Goal: Information Seeking & Learning: Learn about a topic

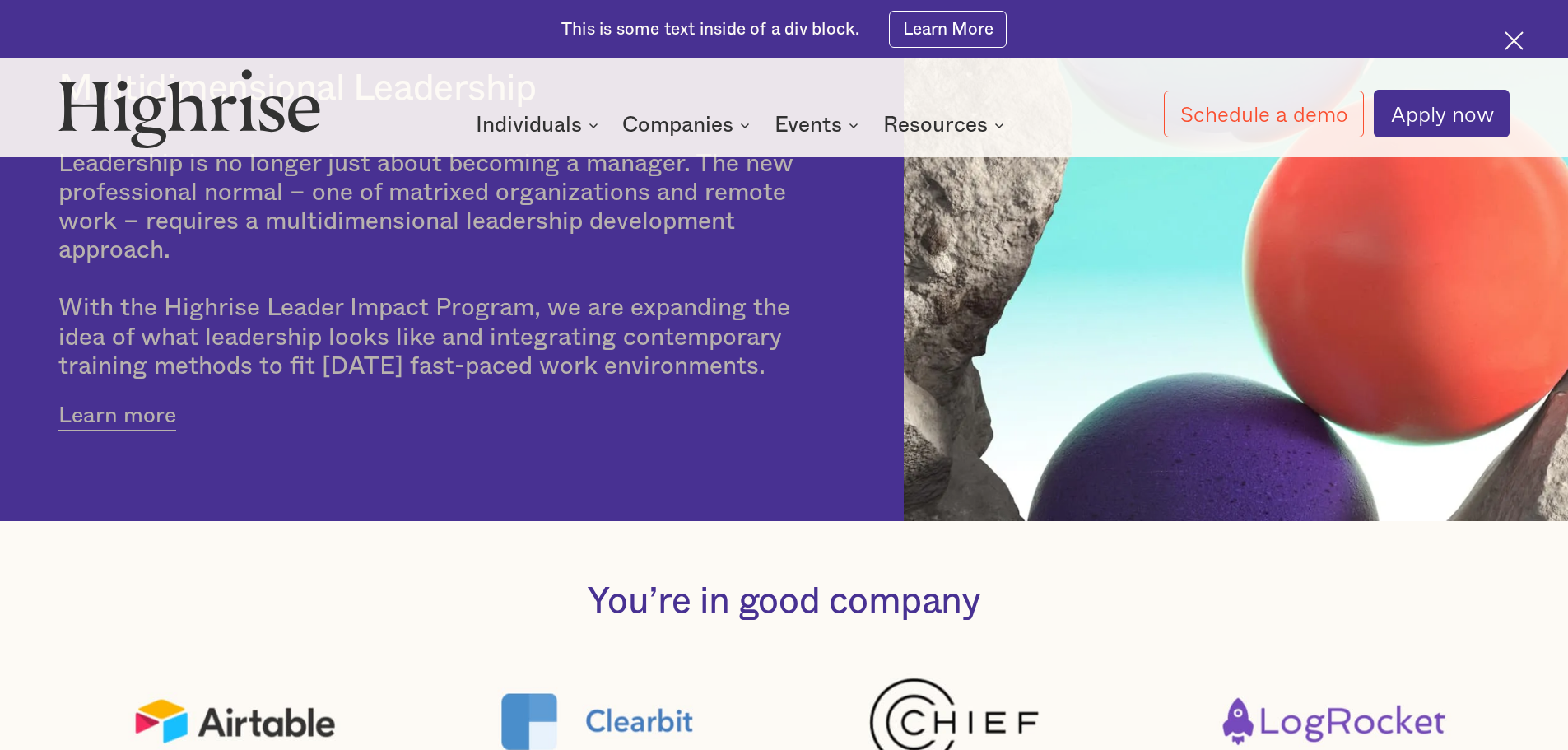
scroll to position [658, 0]
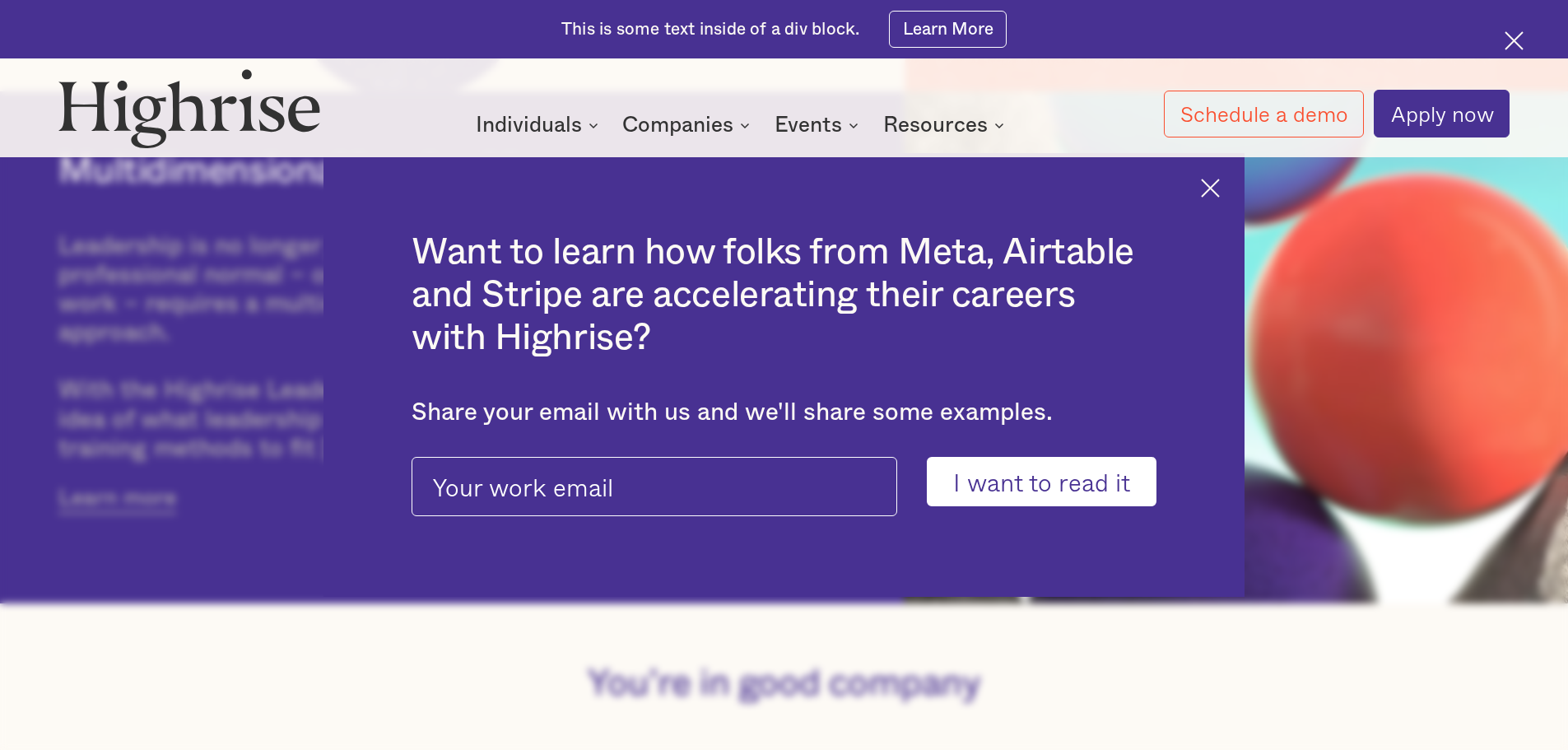
click at [1220, 180] on img at bounding box center [1210, 187] width 19 height 19
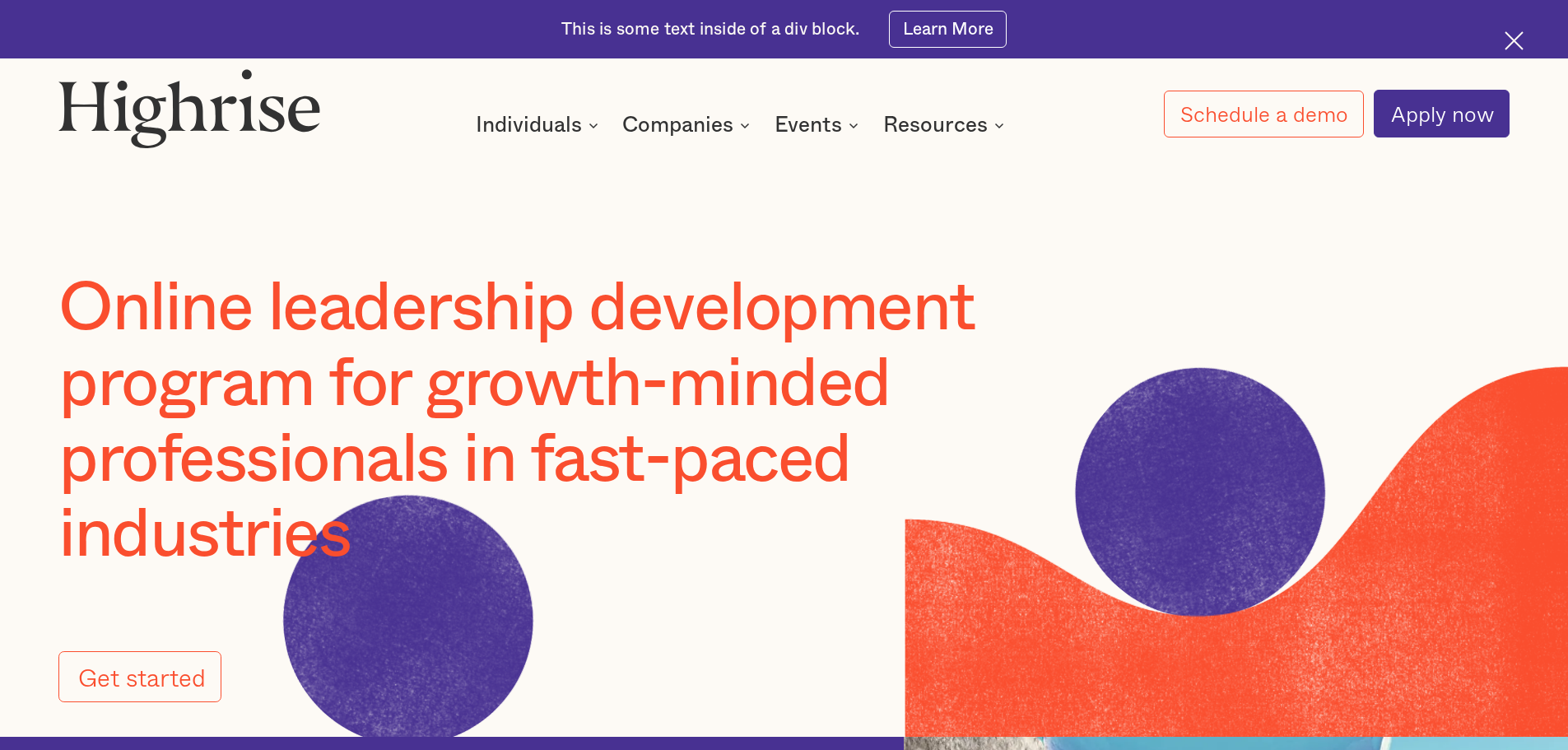
scroll to position [0, 0]
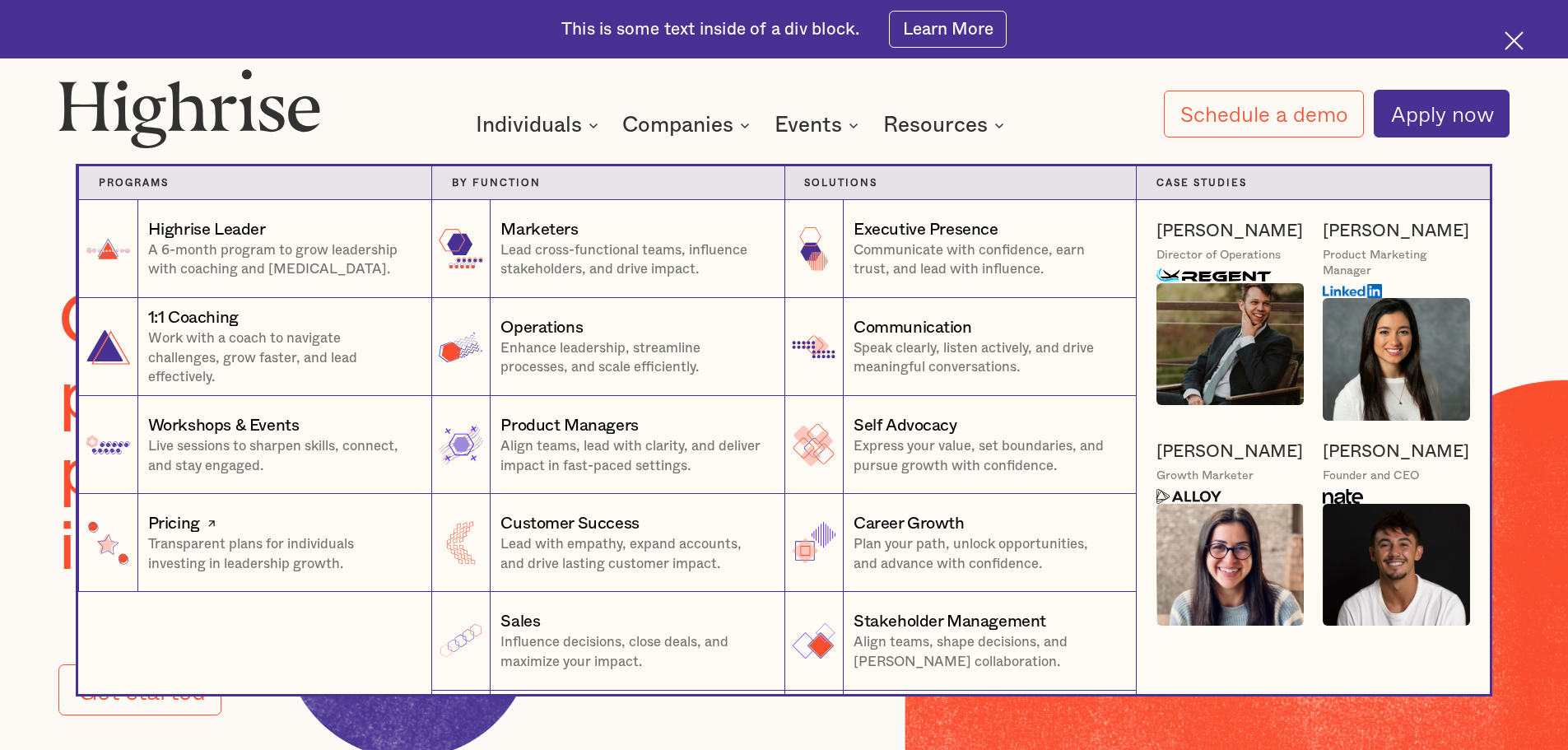
click at [266, 527] on div "Pricing" at bounding box center [280, 523] width 264 height 23
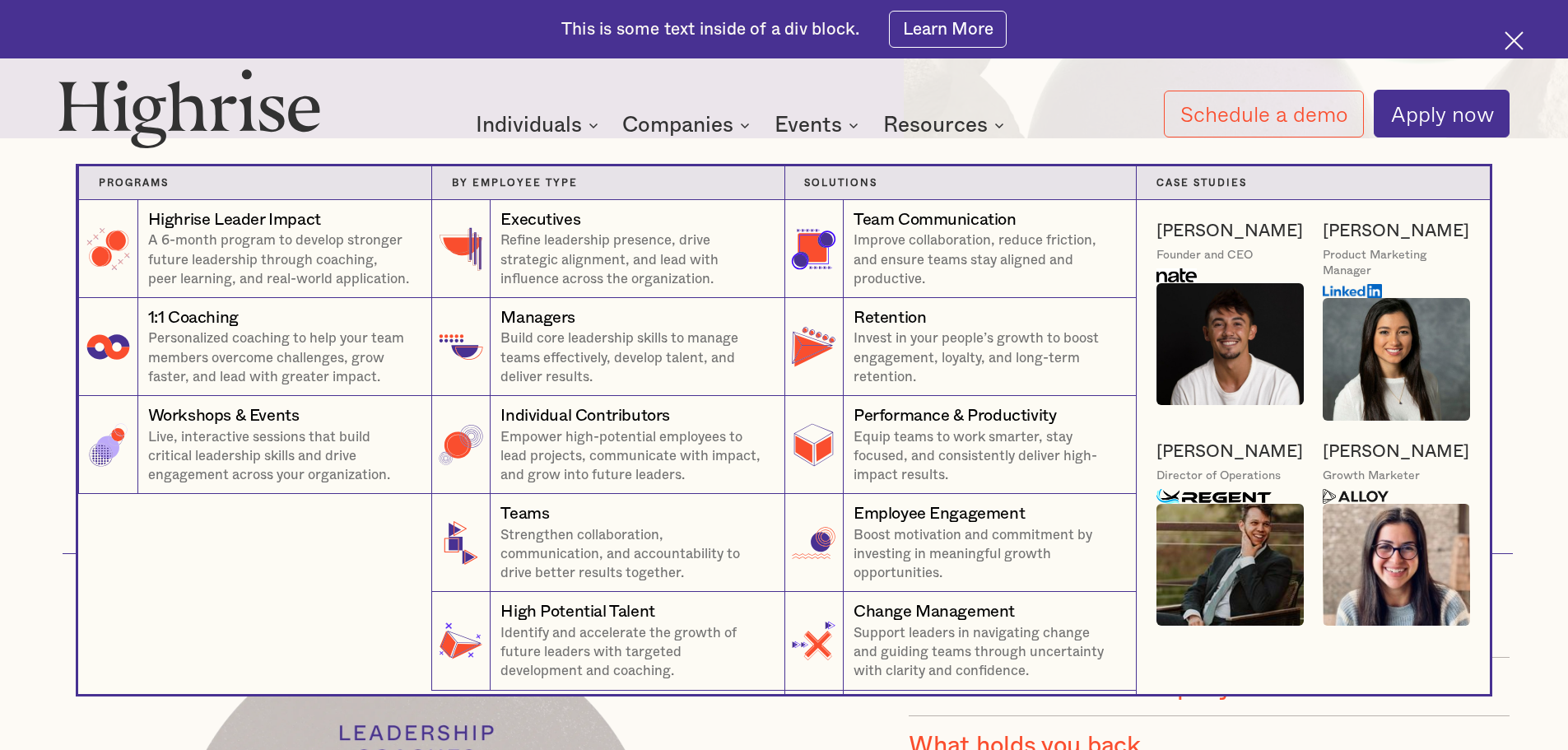
scroll to position [1153, 0]
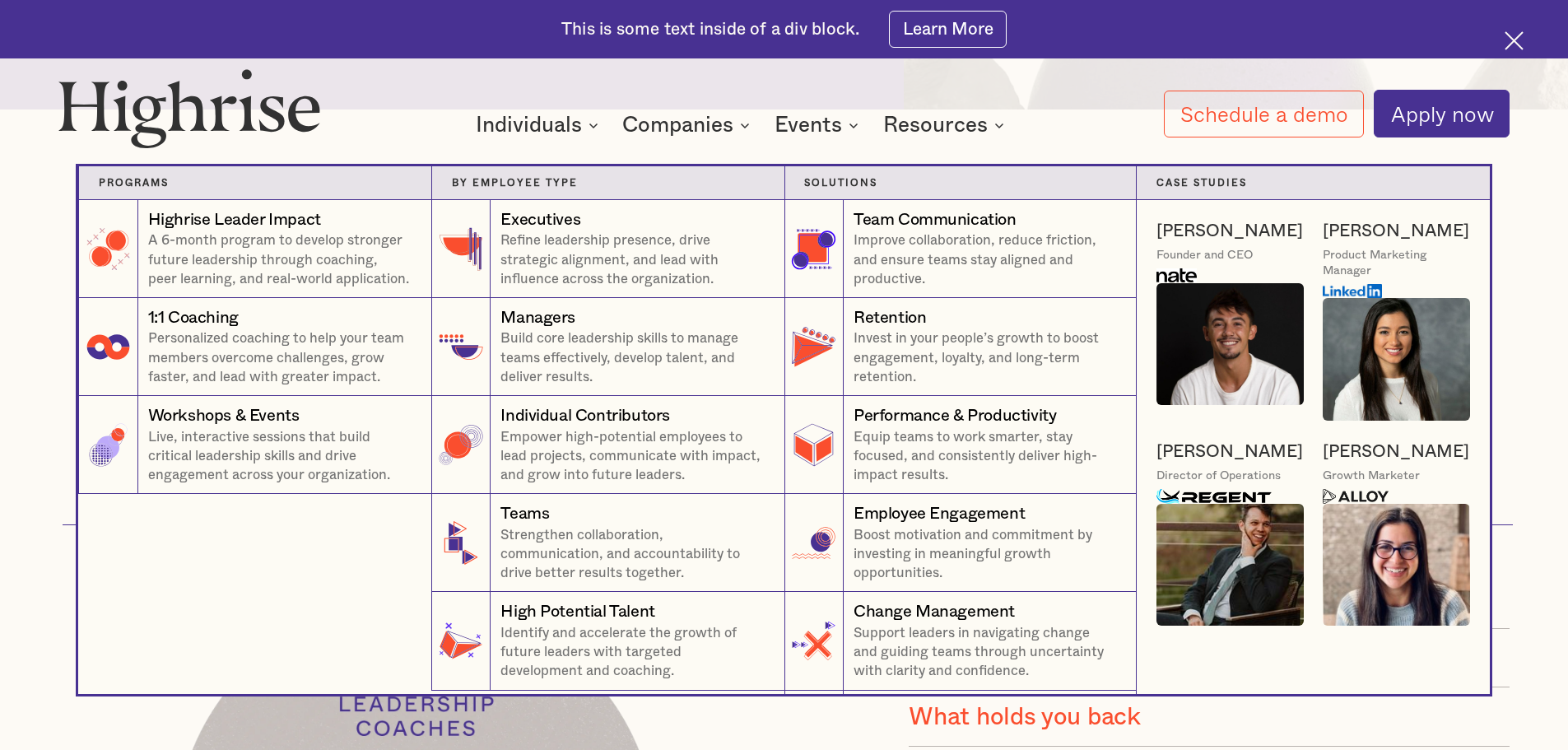
click at [1397, 338] on img at bounding box center [1396, 359] width 147 height 123
click at [1380, 237] on div "[PERSON_NAME]" at bounding box center [1395, 231] width 146 height 23
click at [1383, 230] on div "[PERSON_NAME]" at bounding box center [1395, 231] width 146 height 23
click at [1375, 291] on img at bounding box center [1352, 291] width 58 height 15
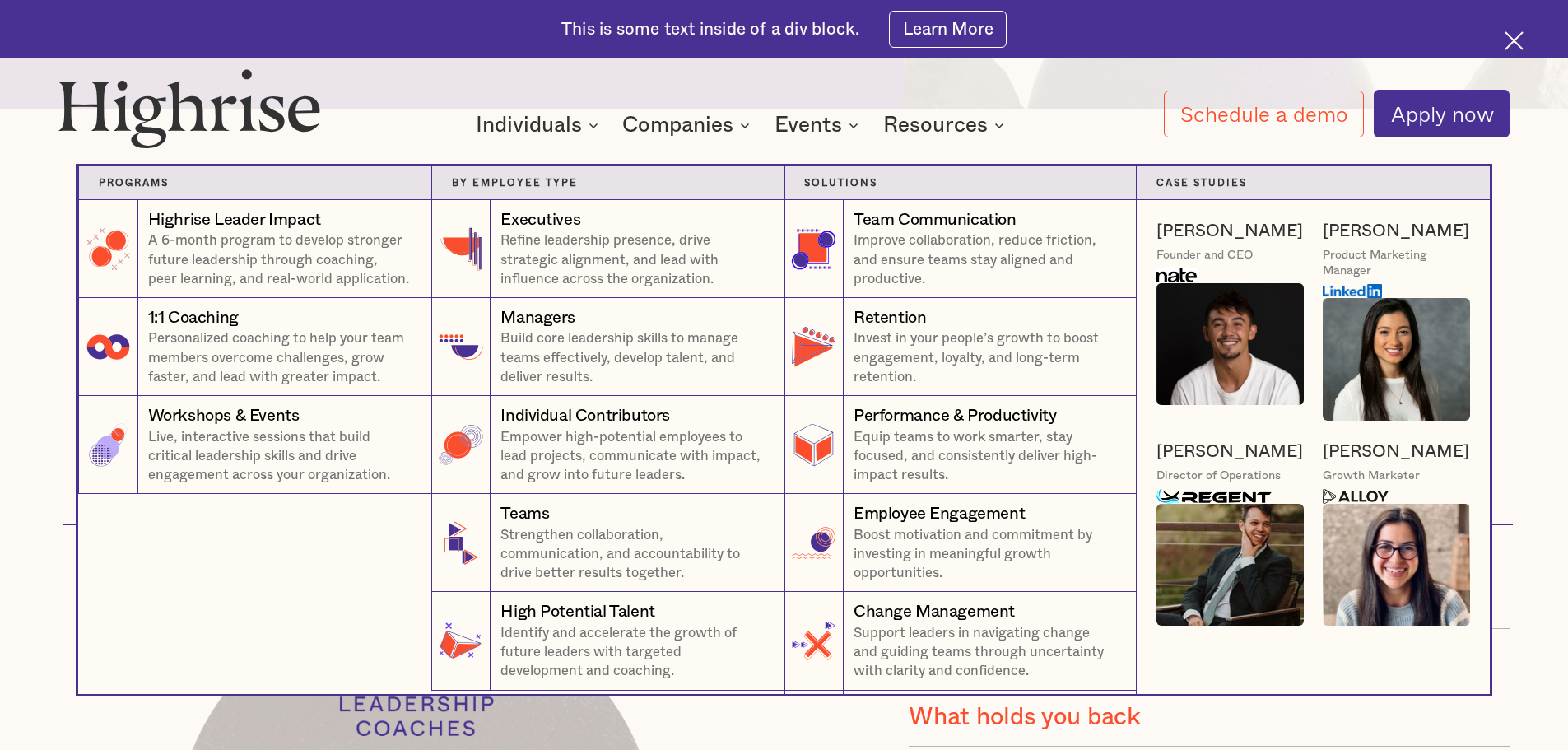
click at [1363, 331] on img at bounding box center [1396, 359] width 147 height 123
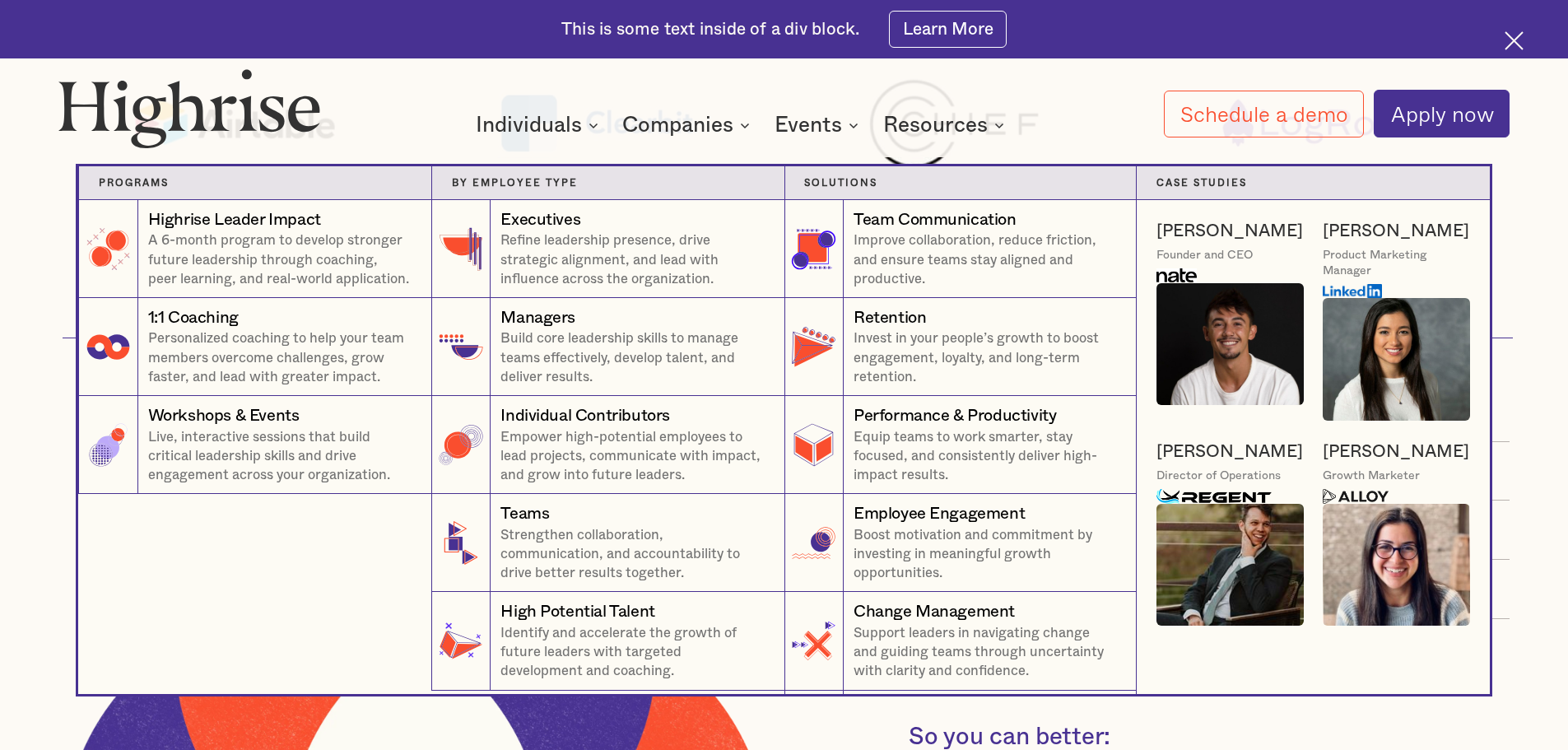
scroll to position [1399, 0]
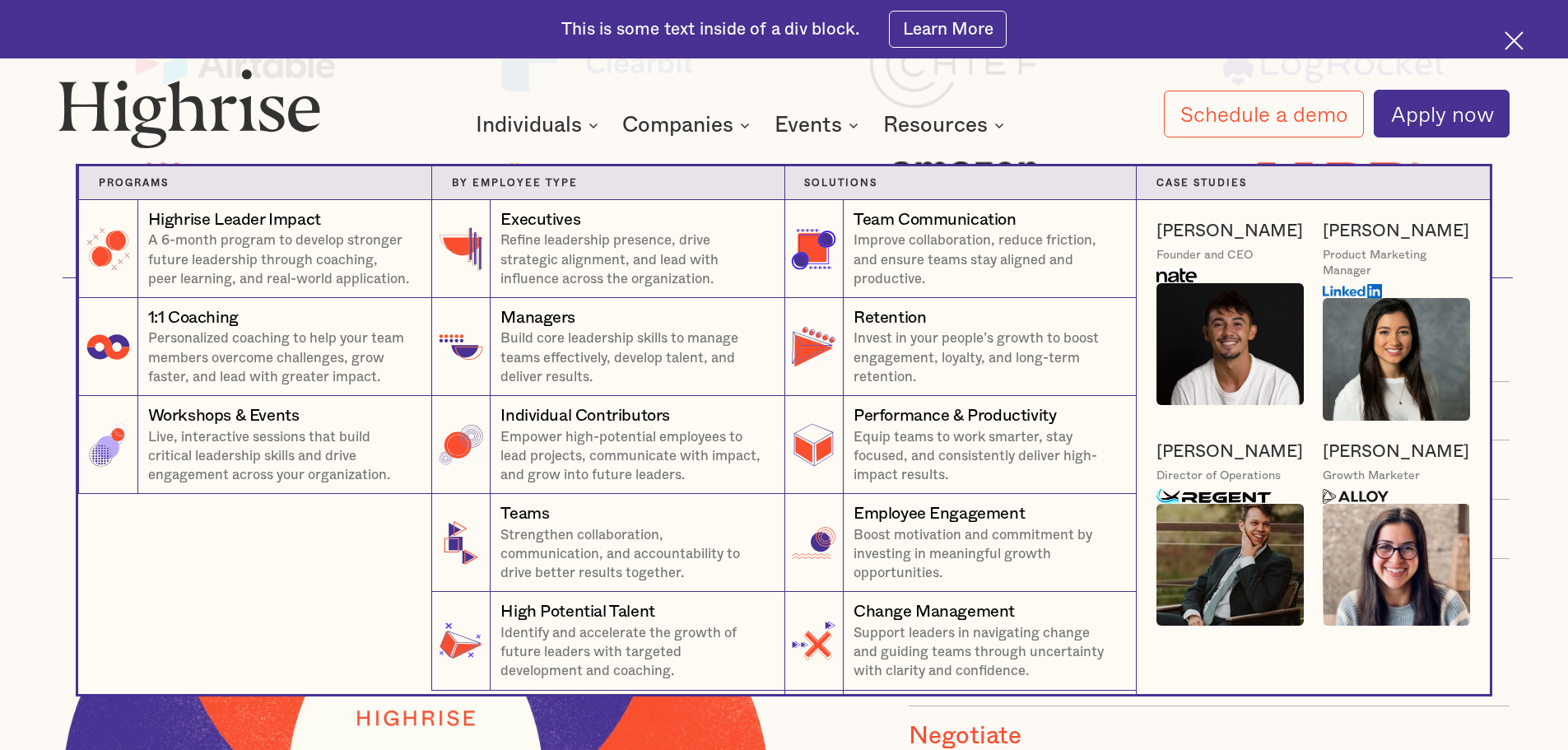
click at [1369, 497] on img at bounding box center [1355, 496] width 65 height 15
click at [1363, 557] on img at bounding box center [1396, 565] width 147 height 123
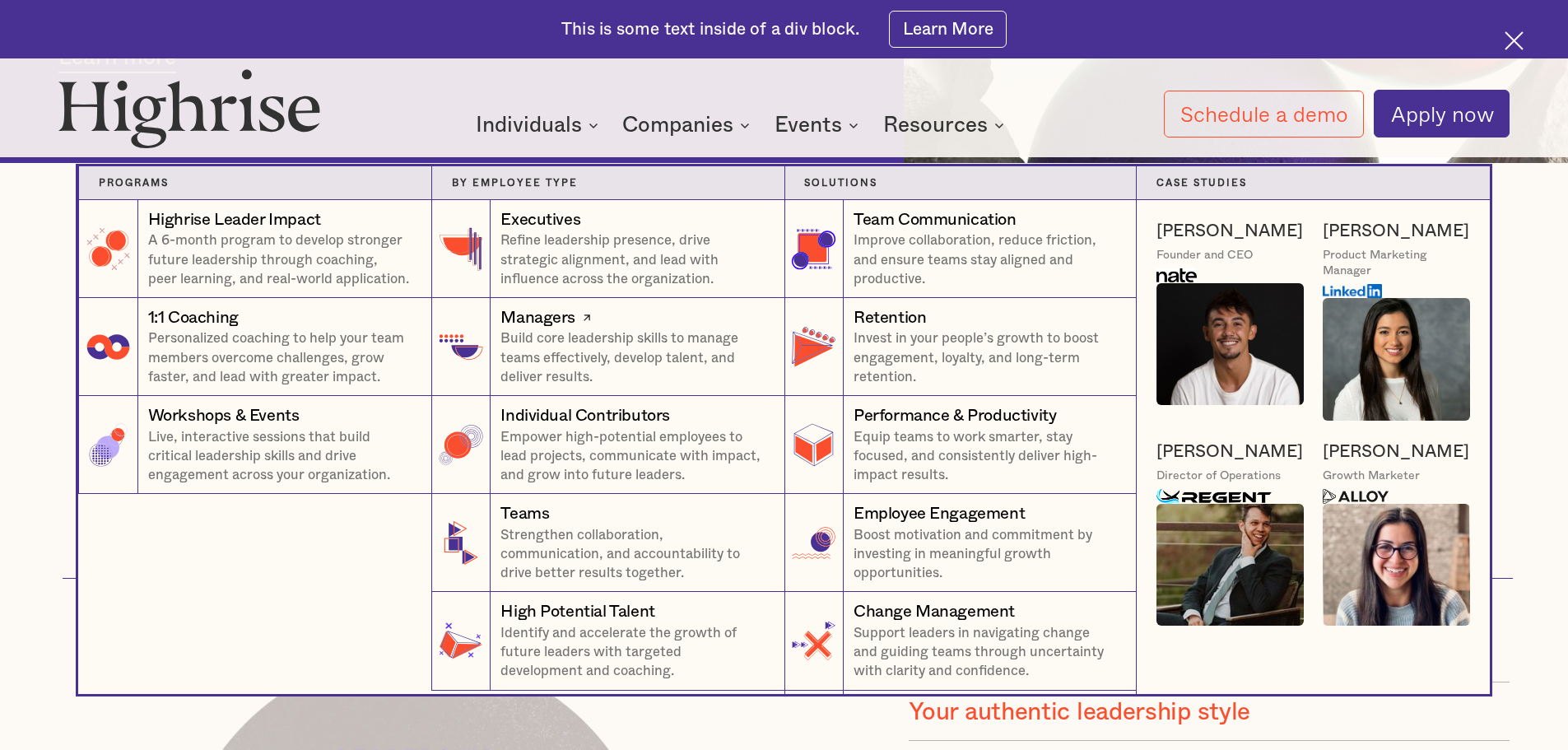
scroll to position [1070, 0]
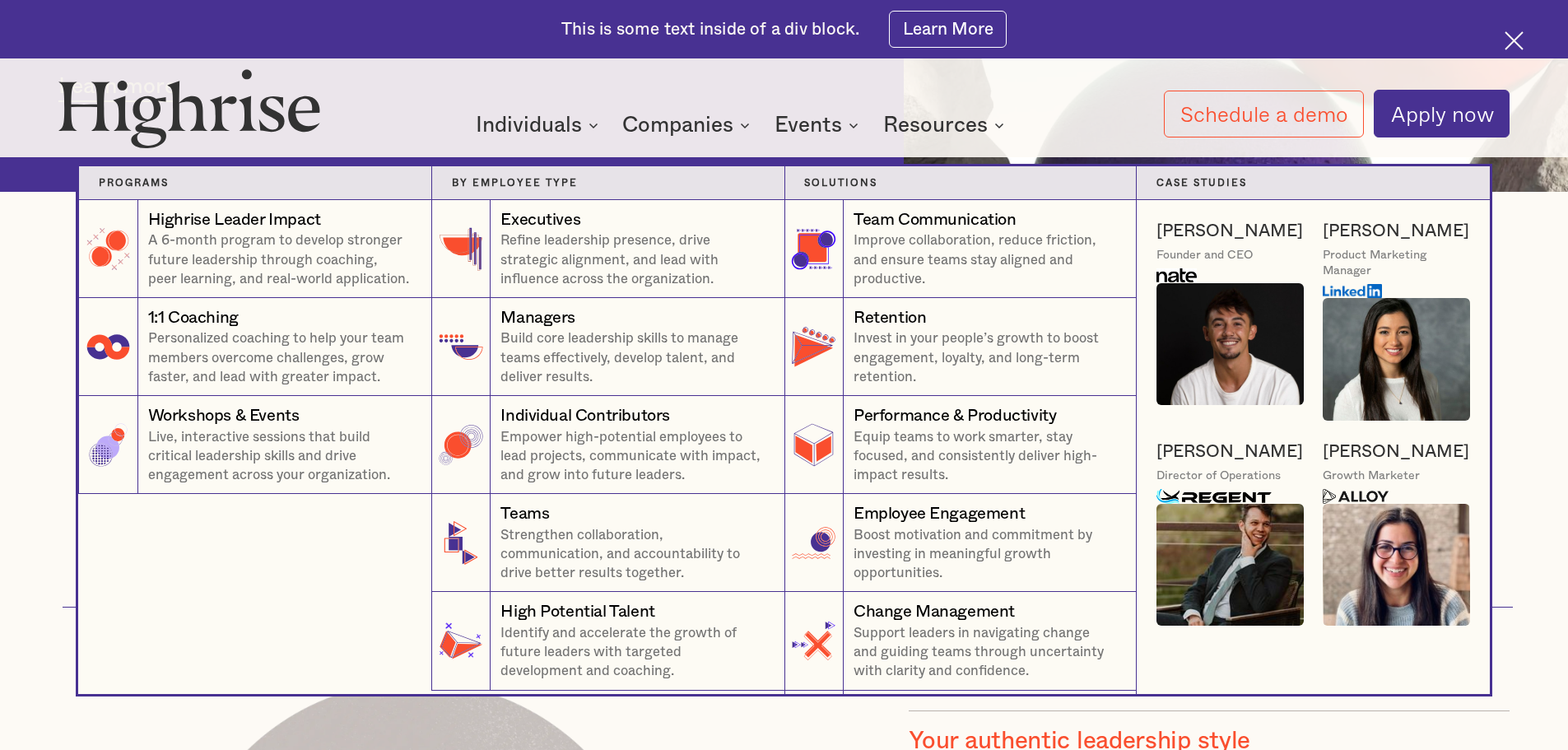
click at [909, 135] on nav "Programs 4 Highrise Leader Impact Program A 6-month program to develop stronger…" at bounding box center [784, 410] width 988 height 566
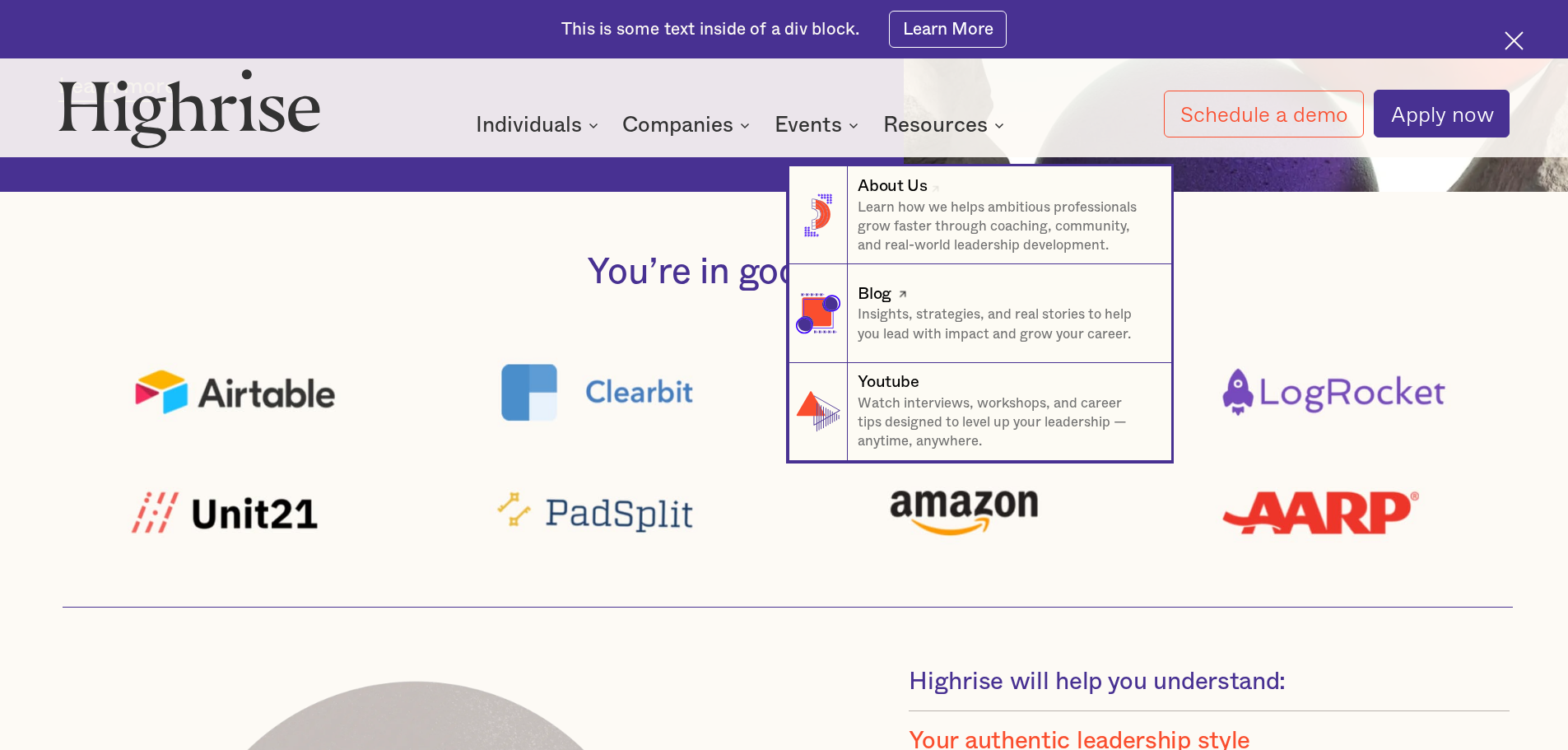
click at [914, 298] on div "Blog" at bounding box center [1004, 294] width 294 height 23
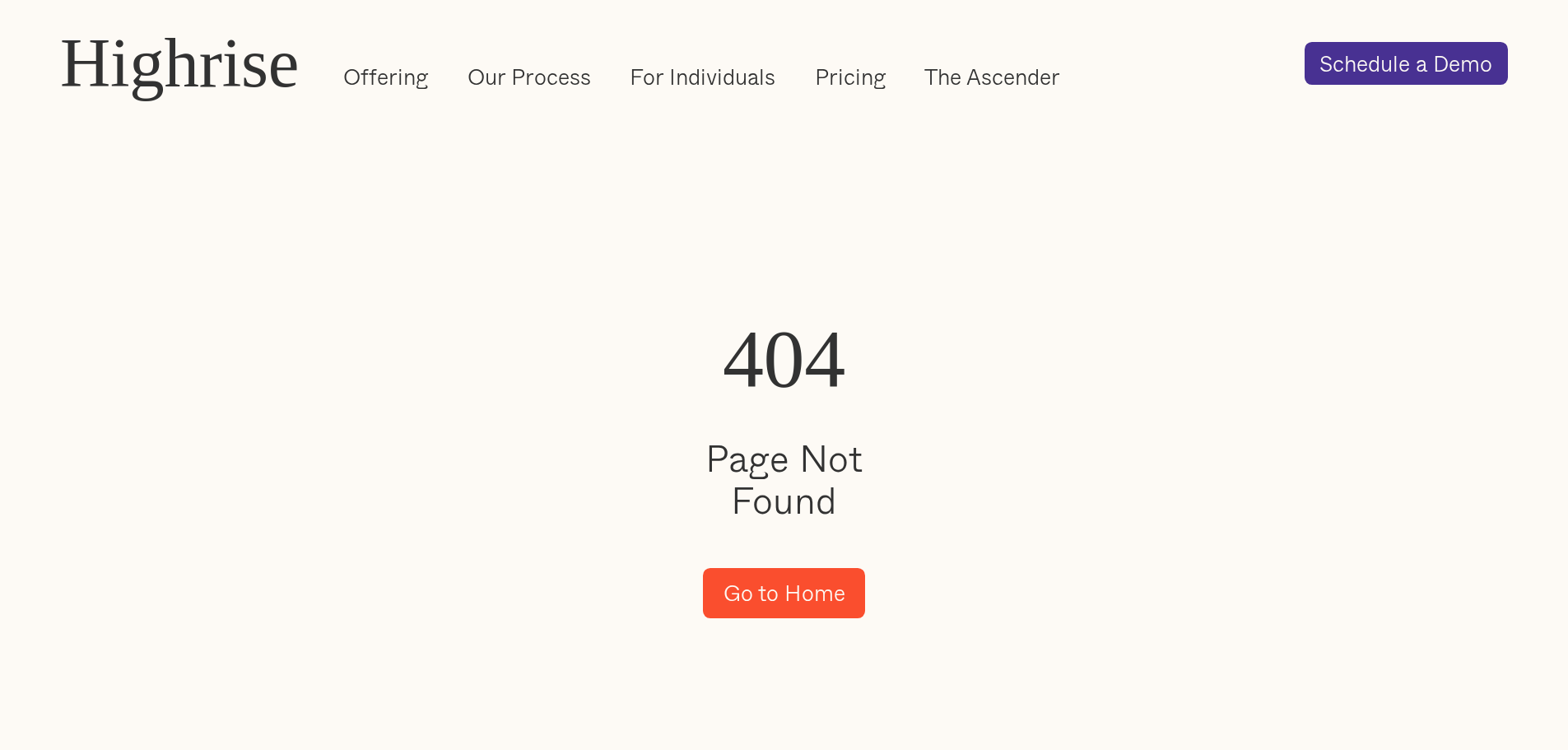
click at [801, 612] on link "Go to Home" at bounding box center [784, 593] width 162 height 50
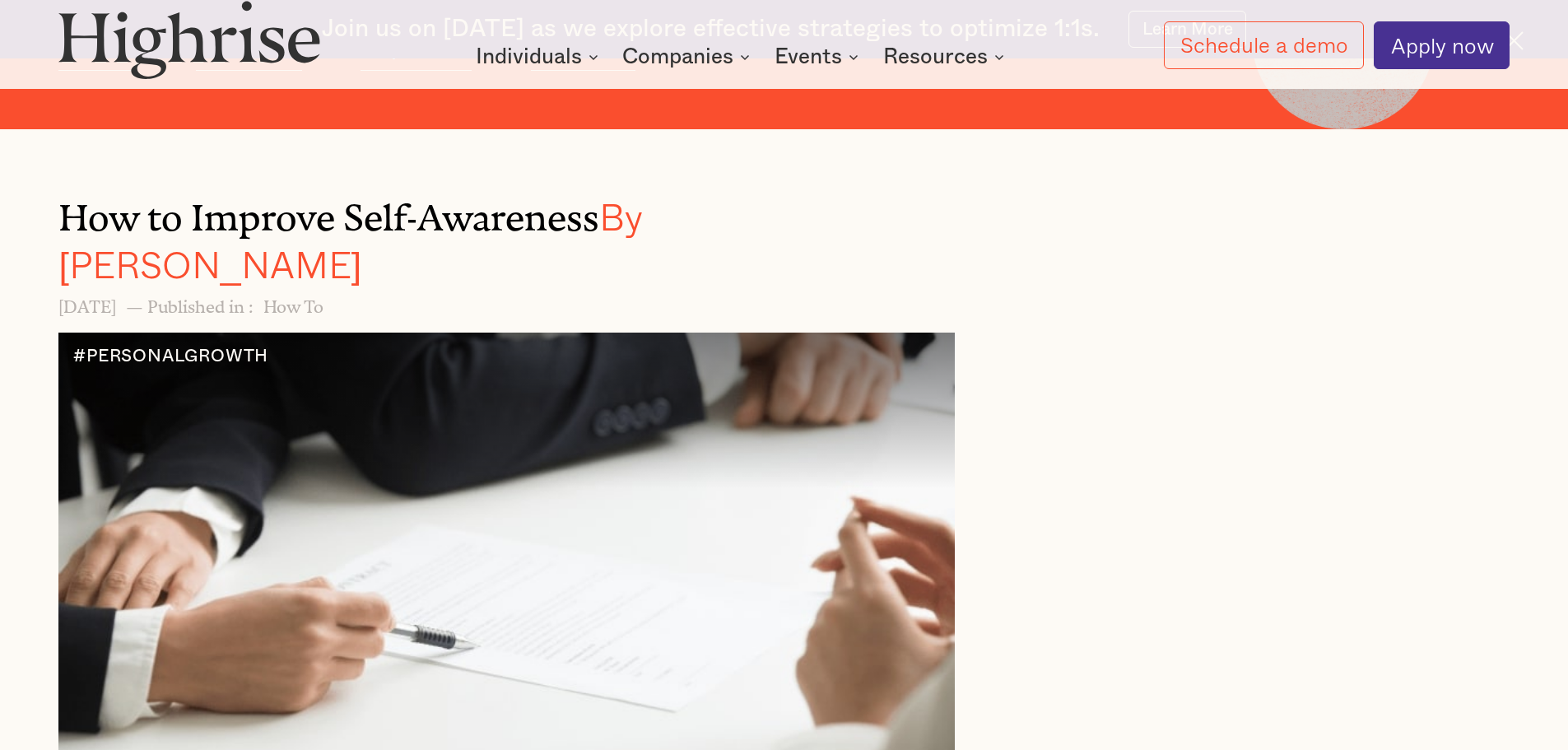
scroll to position [823, 0]
